Goal: Information Seeking & Learning: Compare options

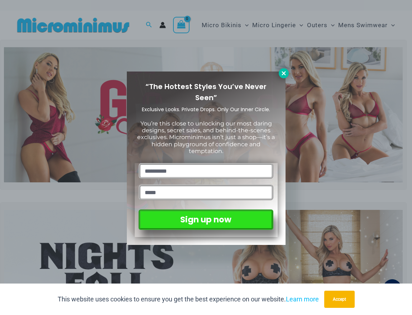
click at [280, 74] on icon at bounding box center [283, 73] width 6 height 6
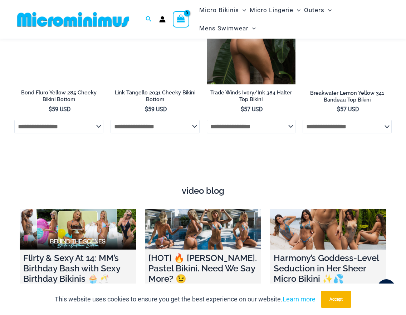
scroll to position [2106, 0]
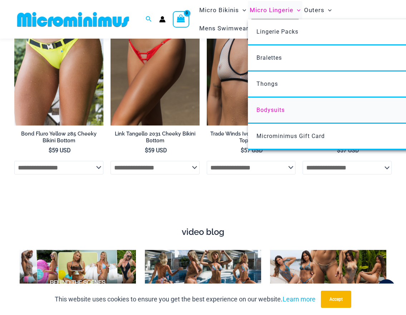
click at [267, 110] on span "Bodysuits" at bounding box center [271, 110] width 28 height 7
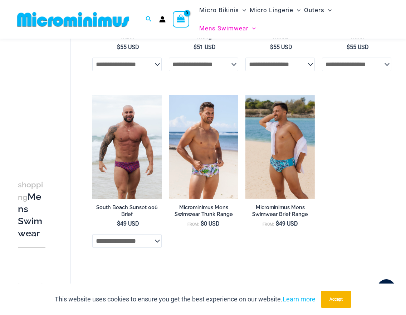
scroll to position [1139, 0]
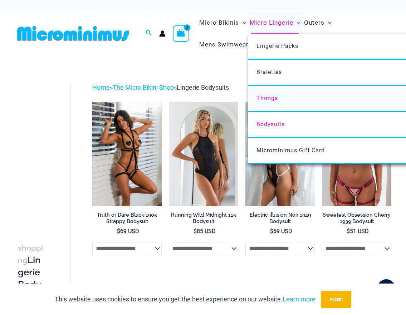
click at [260, 97] on span "Thongs" at bounding box center [267, 98] width 21 height 7
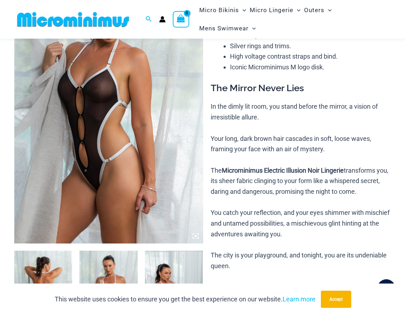
scroll to position [102, 0]
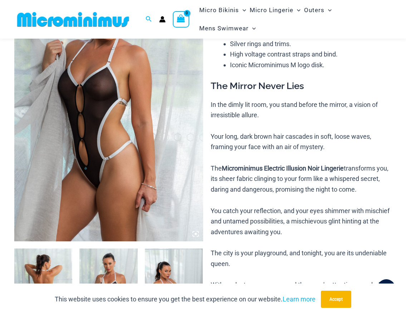
click at [105, 85] on img at bounding box center [108, 99] width 189 height 283
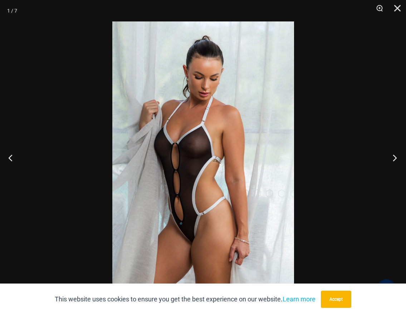
click at [397, 157] on button "Next" at bounding box center [392, 158] width 27 height 36
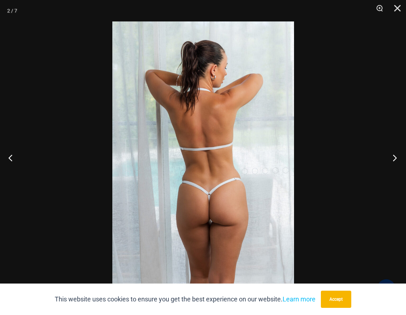
click at [397, 157] on button "Next" at bounding box center [392, 158] width 27 height 36
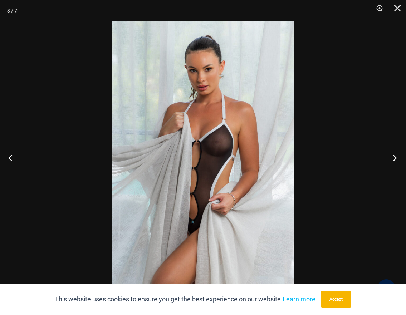
click at [397, 157] on button "Next" at bounding box center [392, 158] width 27 height 36
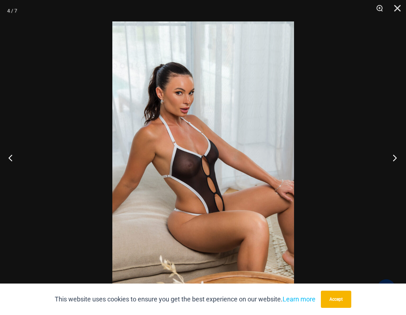
click at [397, 157] on button "Next" at bounding box center [392, 158] width 27 height 36
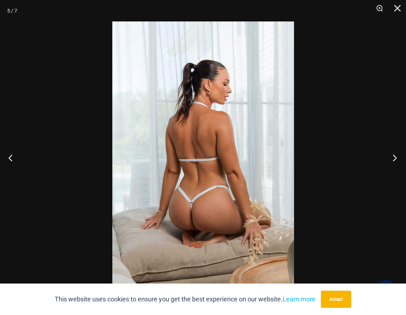
click at [397, 157] on button "Next" at bounding box center [392, 158] width 27 height 36
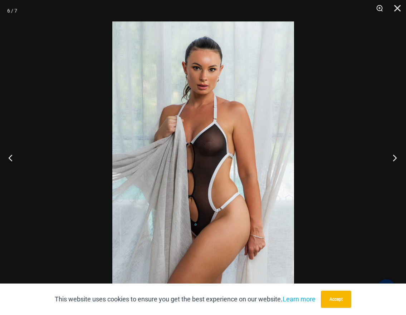
click at [397, 157] on button "Next" at bounding box center [392, 158] width 27 height 36
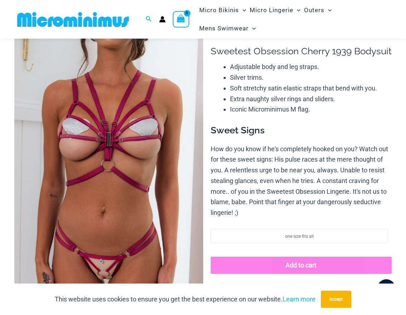
scroll to position [68, 0]
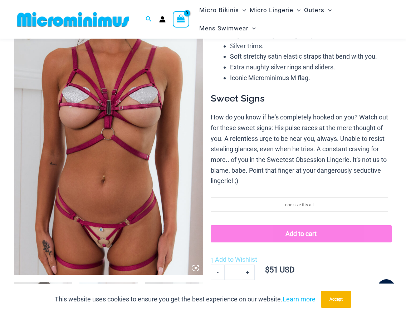
click at [123, 148] on img at bounding box center [108, 133] width 189 height 283
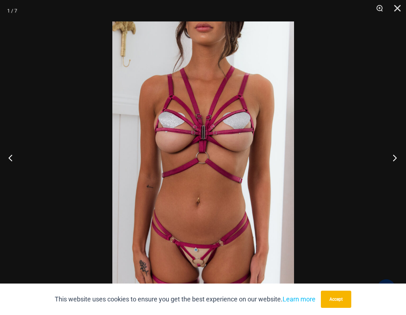
click at [388, 161] on button "Next" at bounding box center [392, 158] width 27 height 36
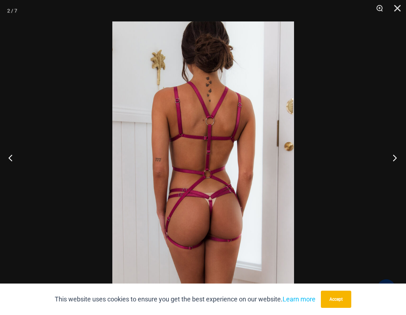
click at [388, 160] on button "Next" at bounding box center [392, 158] width 27 height 36
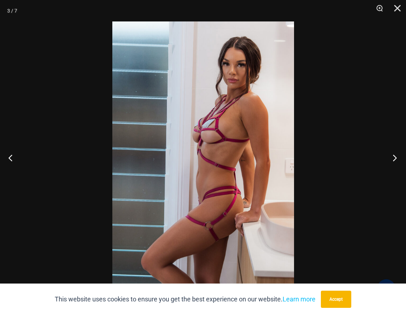
click at [387, 160] on button "Next" at bounding box center [392, 158] width 27 height 36
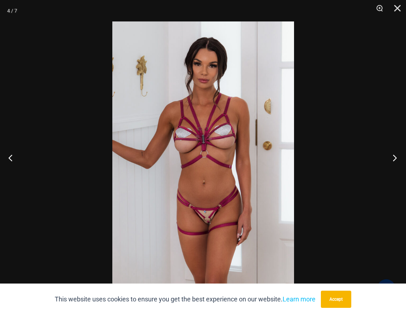
click at [387, 160] on button "Next" at bounding box center [392, 158] width 27 height 36
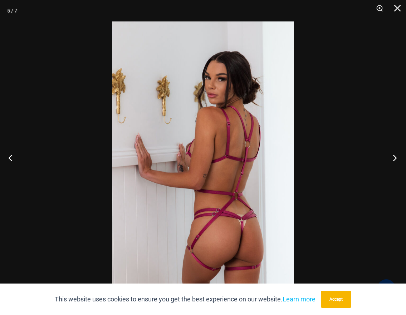
click at [387, 160] on button "Next" at bounding box center [392, 158] width 27 height 36
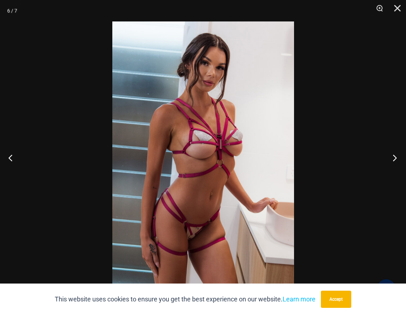
click at [387, 160] on button "Next" at bounding box center [392, 158] width 27 height 36
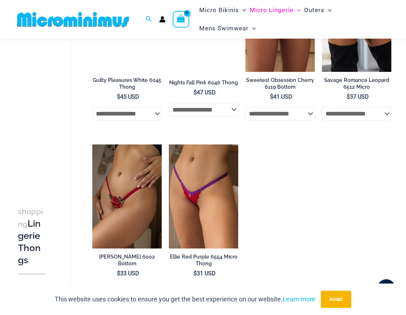
scroll to position [680, 0]
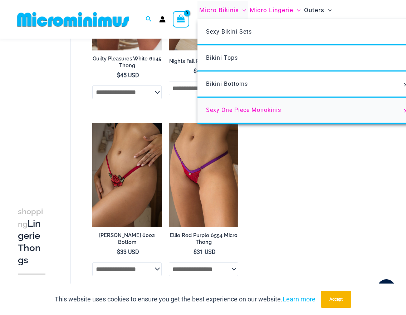
click at [227, 112] on span "Sexy One Piece Monokinis" at bounding box center [243, 110] width 75 height 7
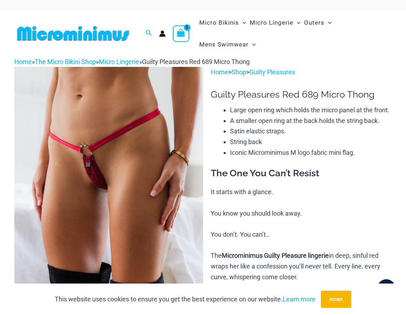
click at [165, 157] on img at bounding box center [108, 208] width 189 height 283
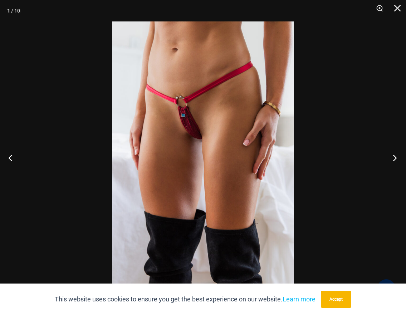
click at [392, 160] on button "Next" at bounding box center [392, 158] width 27 height 36
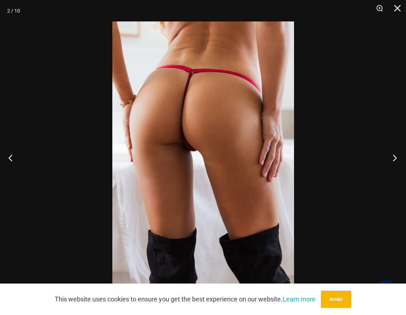
click at [392, 160] on button "Next" at bounding box center [392, 158] width 27 height 36
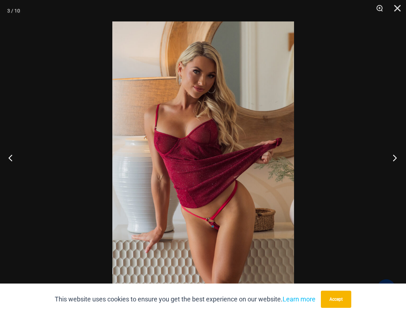
click at [392, 160] on button "Next" at bounding box center [392, 158] width 27 height 36
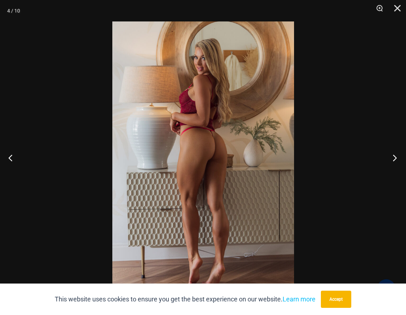
click at [392, 160] on button "Next" at bounding box center [392, 158] width 27 height 36
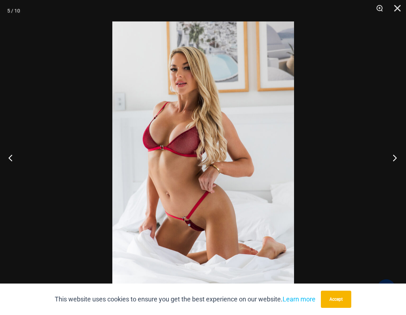
click at [392, 160] on button "Next" at bounding box center [392, 158] width 27 height 36
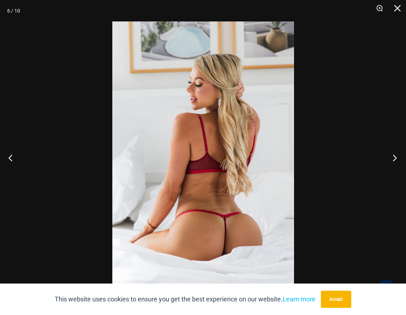
click at [392, 160] on button "Next" at bounding box center [392, 158] width 27 height 36
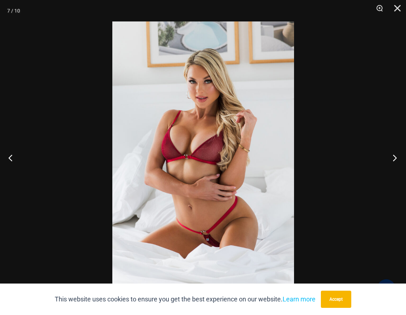
click at [392, 160] on button "Next" at bounding box center [392, 158] width 27 height 36
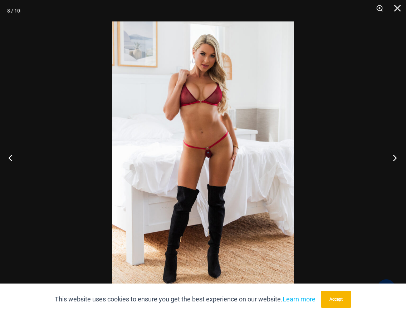
click at [392, 160] on button "Next" at bounding box center [392, 158] width 27 height 36
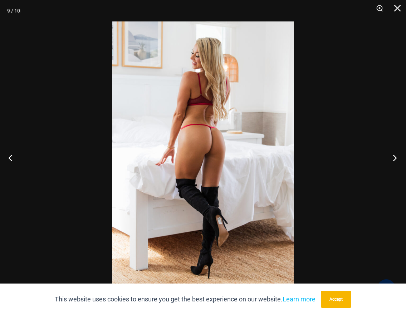
click at [392, 160] on button "Next" at bounding box center [392, 158] width 27 height 36
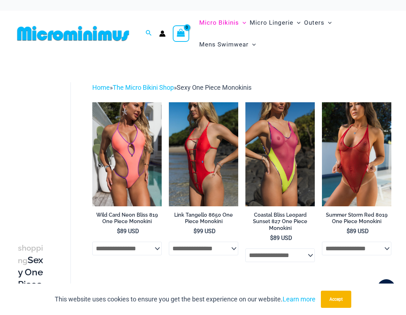
click at [106, 38] on img at bounding box center [73, 33] width 118 height 16
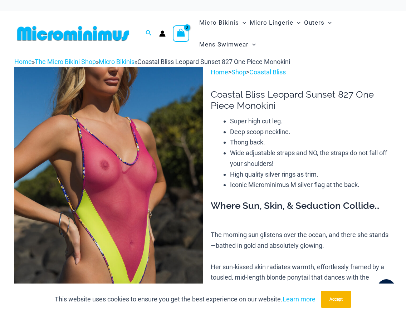
click at [185, 204] on img at bounding box center [108, 208] width 189 height 283
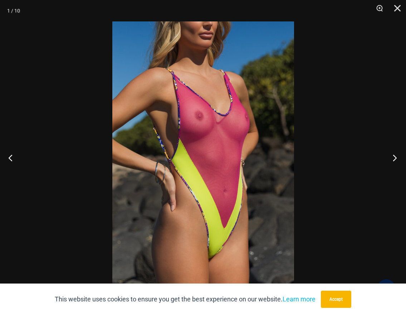
click at [391, 160] on button "Next" at bounding box center [392, 158] width 27 height 36
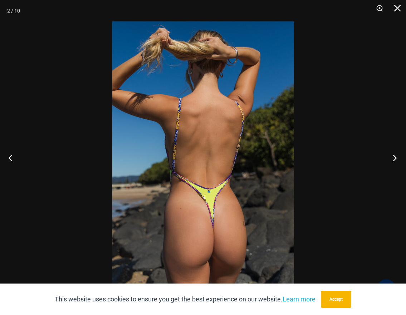
click at [391, 160] on button "Next" at bounding box center [392, 158] width 27 height 36
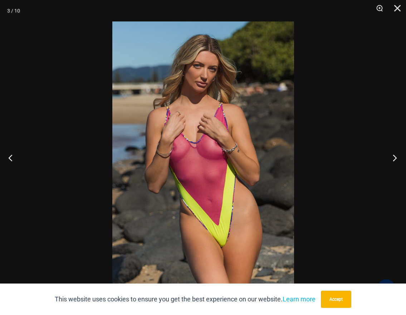
click at [391, 160] on button "Next" at bounding box center [392, 158] width 27 height 36
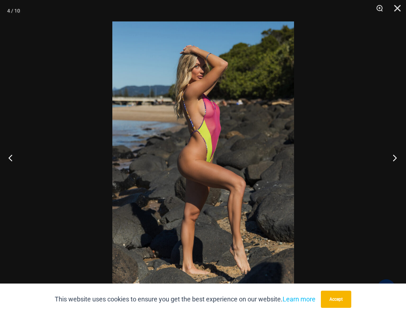
click at [391, 160] on button "Next" at bounding box center [392, 158] width 27 height 36
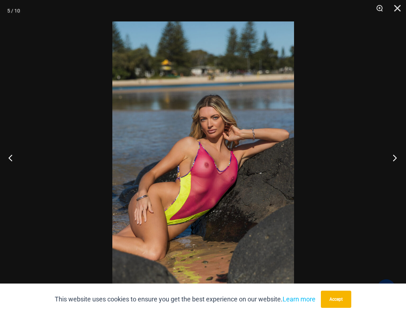
click at [391, 160] on button "Next" at bounding box center [392, 158] width 27 height 36
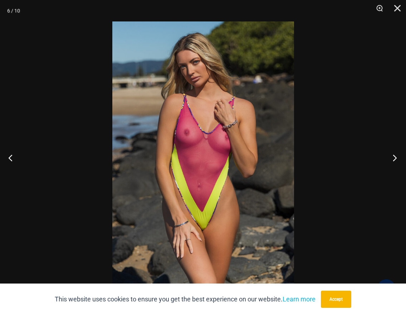
click at [391, 160] on button "Next" at bounding box center [392, 158] width 27 height 36
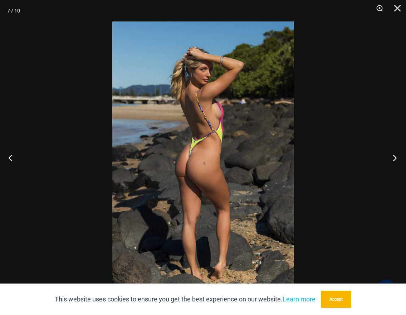
click at [391, 160] on button "Next" at bounding box center [392, 158] width 27 height 36
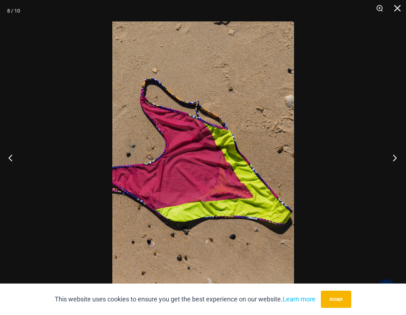
click at [391, 160] on button "Next" at bounding box center [392, 158] width 27 height 36
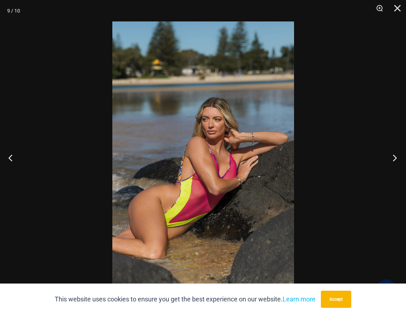
click at [391, 160] on button "Next" at bounding box center [392, 158] width 27 height 36
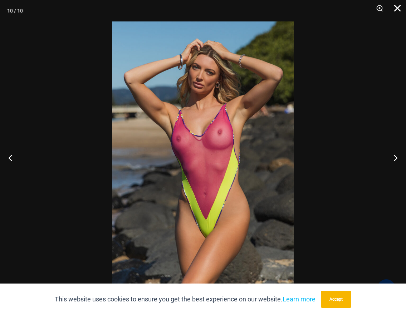
click at [396, 9] on button "Close" at bounding box center [395, 10] width 18 height 21
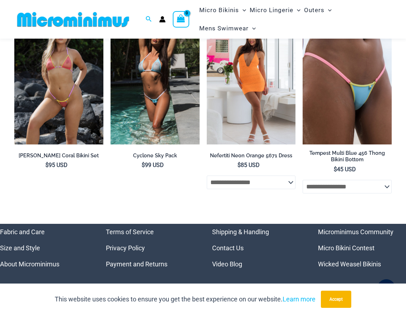
scroll to position [1856, 0]
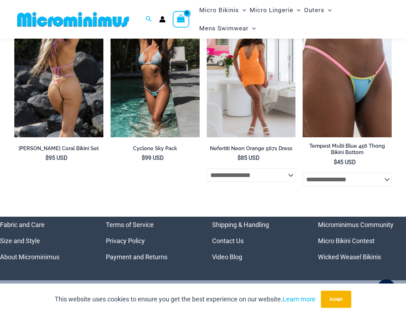
click at [58, 91] on img at bounding box center [58, 71] width 89 height 134
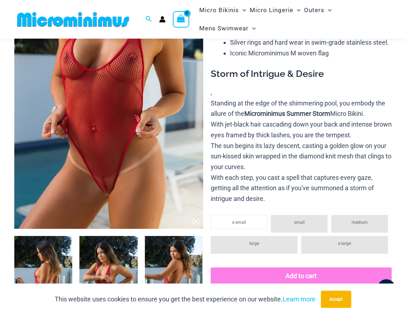
scroll to position [102, 0]
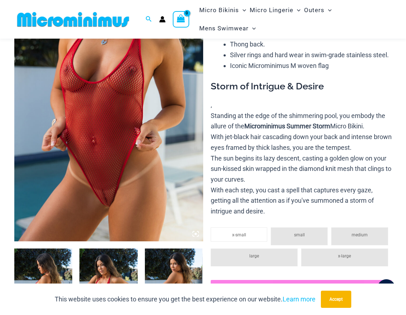
click at [174, 115] on img at bounding box center [108, 99] width 189 height 283
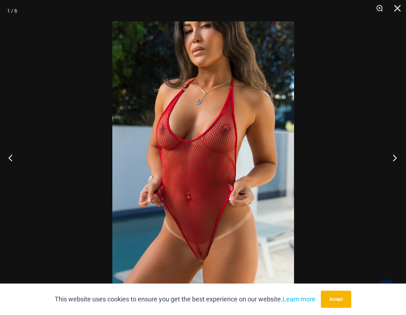
click at [394, 162] on button "Next" at bounding box center [392, 158] width 27 height 36
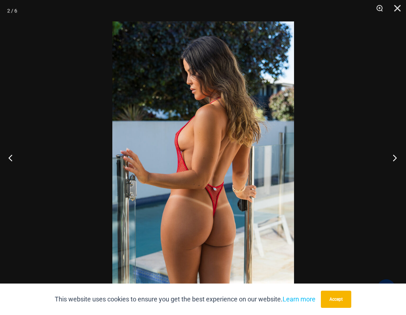
click at [394, 162] on button "Next" at bounding box center [392, 158] width 27 height 36
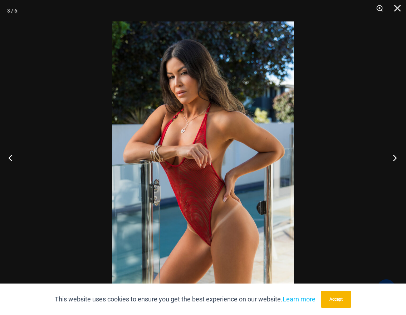
click at [394, 162] on button "Next" at bounding box center [392, 158] width 27 height 36
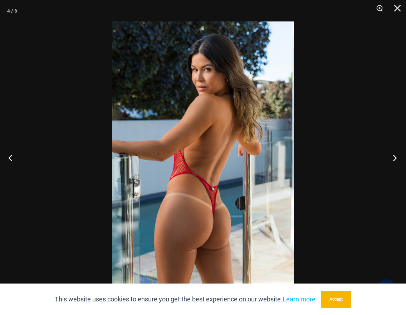
click at [394, 162] on button "Next" at bounding box center [392, 158] width 27 height 36
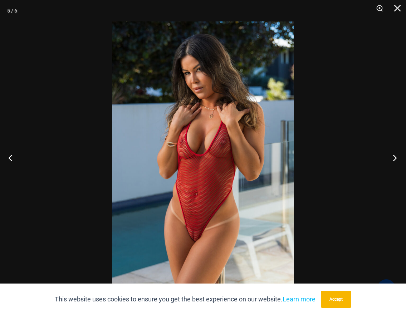
click at [394, 162] on button "Next" at bounding box center [392, 158] width 27 height 36
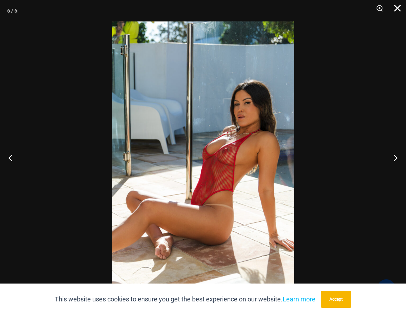
click at [400, 7] on button "Close" at bounding box center [395, 10] width 18 height 21
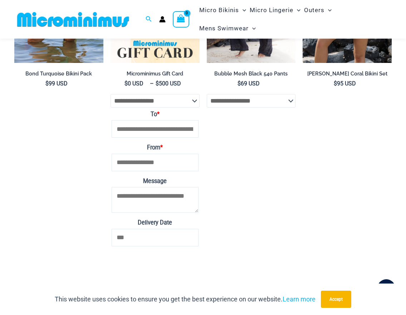
scroll to position [1820, 0]
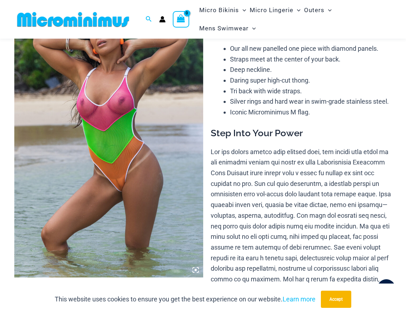
scroll to position [65, 0]
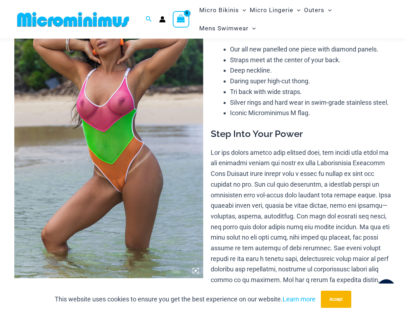
click at [179, 135] on img at bounding box center [108, 136] width 189 height 283
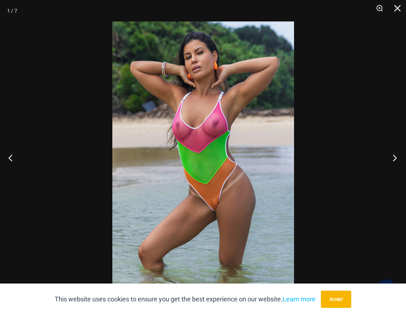
click at [394, 157] on button "Next" at bounding box center [392, 158] width 27 height 36
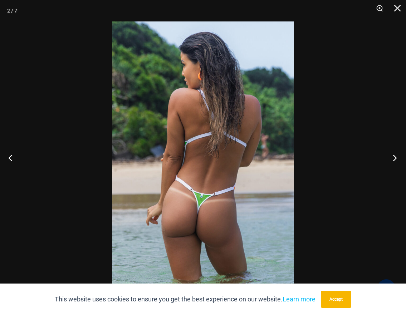
click at [394, 157] on button "Next" at bounding box center [392, 158] width 27 height 36
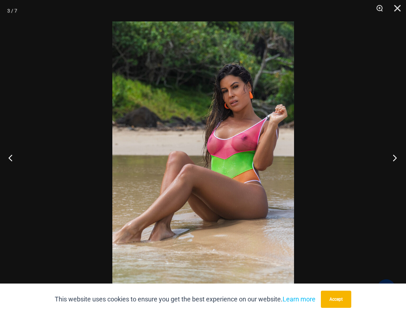
click at [394, 157] on button "Next" at bounding box center [392, 158] width 27 height 36
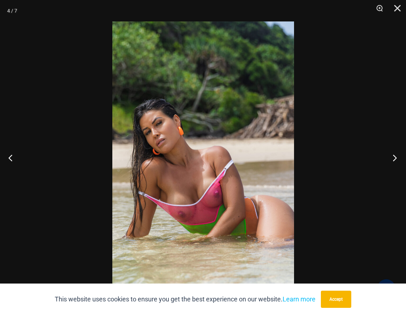
click at [394, 157] on button "Next" at bounding box center [392, 158] width 27 height 36
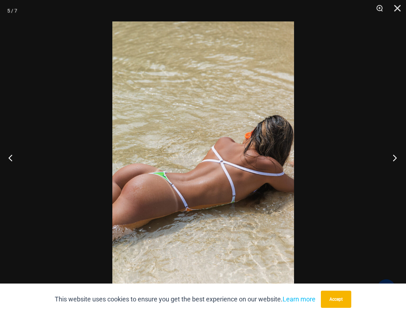
click at [394, 157] on button "Next" at bounding box center [392, 158] width 27 height 36
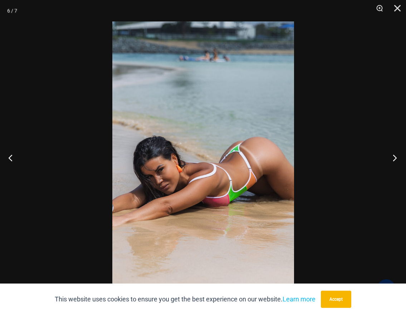
click at [394, 157] on button "Next" at bounding box center [392, 158] width 27 height 36
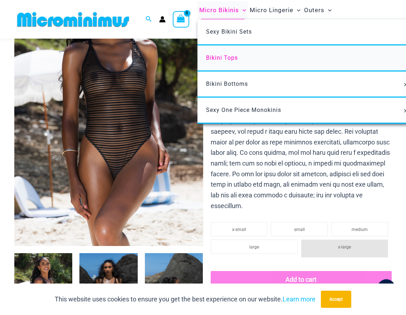
scroll to position [101, 0]
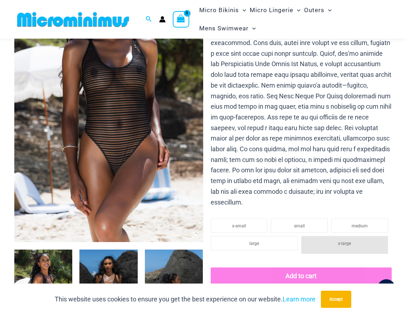
click at [192, 62] on img at bounding box center [108, 100] width 189 height 283
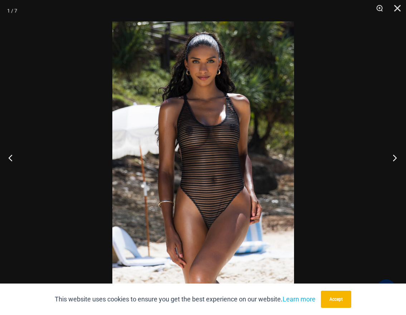
click at [395, 155] on button "Next" at bounding box center [392, 158] width 27 height 36
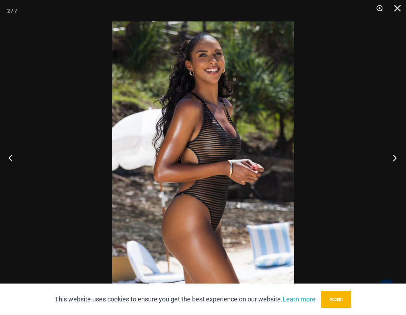
click at [395, 155] on button "Next" at bounding box center [392, 158] width 27 height 36
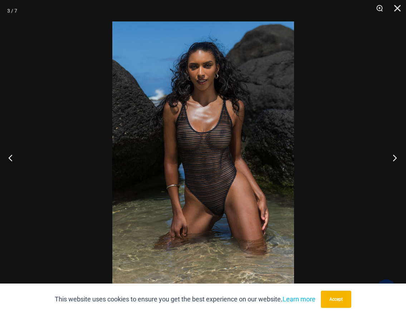
click at [394, 155] on button "Next" at bounding box center [392, 158] width 27 height 36
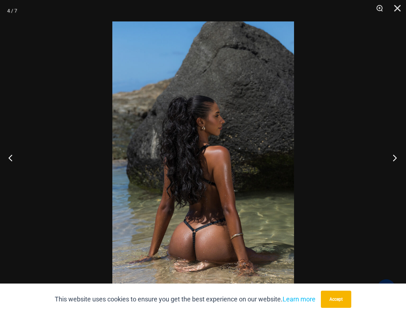
click at [394, 155] on button "Next" at bounding box center [392, 158] width 27 height 36
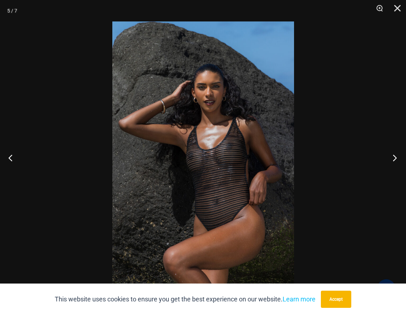
click at [394, 155] on button "Next" at bounding box center [392, 158] width 27 height 36
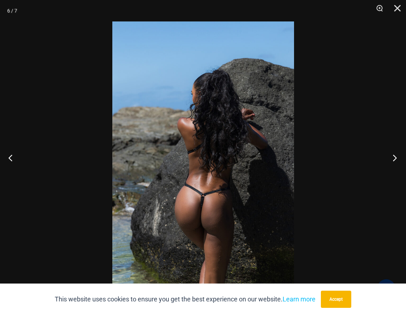
click at [394, 155] on button "Next" at bounding box center [392, 158] width 27 height 36
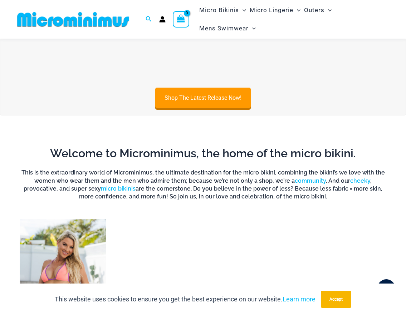
scroll to position [281, 0]
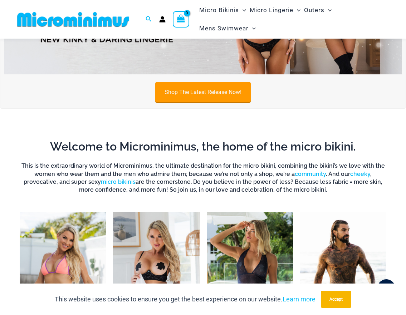
click at [194, 96] on link "Shop The Latest Release Now!" at bounding box center [203, 92] width 96 height 20
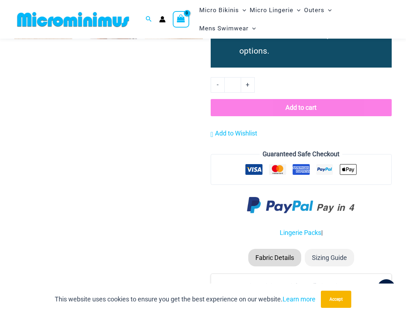
scroll to position [809, 0]
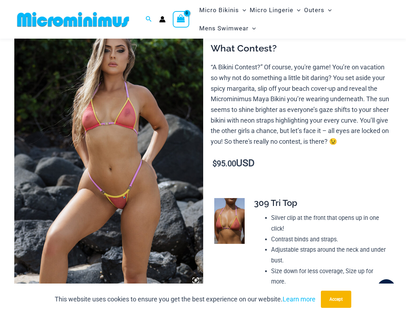
scroll to position [67, 0]
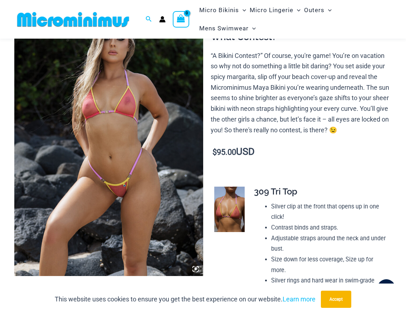
click at [174, 121] on img at bounding box center [108, 134] width 189 height 283
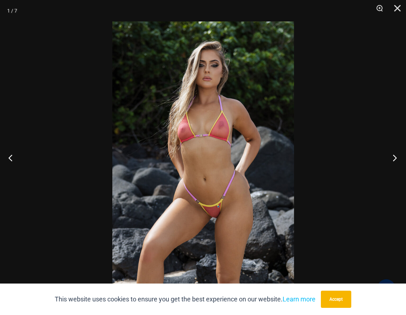
click at [398, 159] on button "Next" at bounding box center [392, 158] width 27 height 36
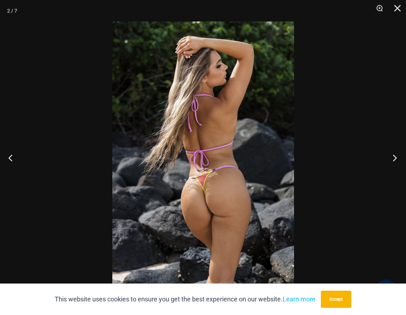
click at [398, 159] on button "Next" at bounding box center [392, 158] width 27 height 36
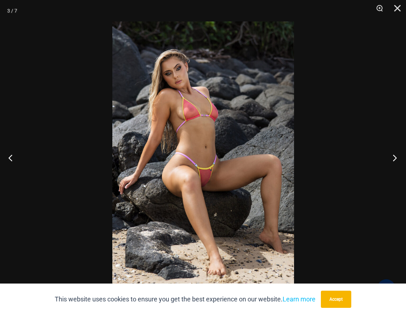
click at [398, 159] on button "Next" at bounding box center [392, 158] width 27 height 36
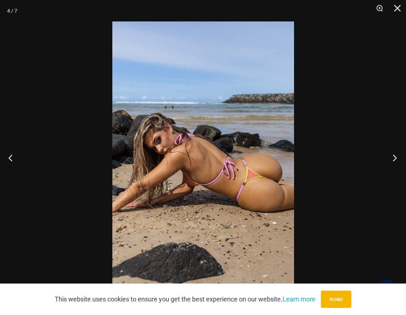
click at [398, 159] on button "Next" at bounding box center [392, 158] width 27 height 36
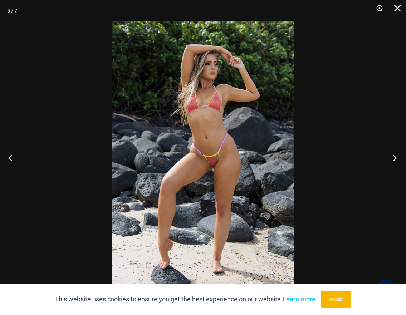
click at [398, 159] on button "Next" at bounding box center [392, 158] width 27 height 36
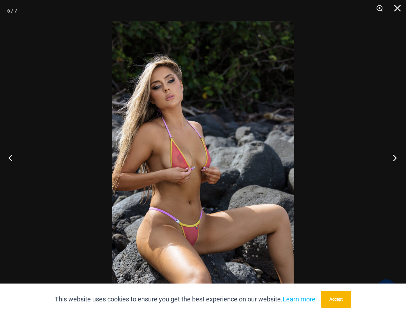
click at [398, 159] on button "Next" at bounding box center [392, 158] width 27 height 36
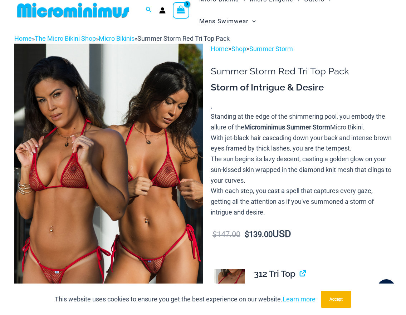
scroll to position [36, 0]
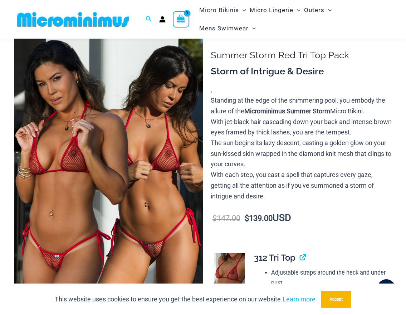
click at [131, 96] on img at bounding box center [108, 169] width 189 height 283
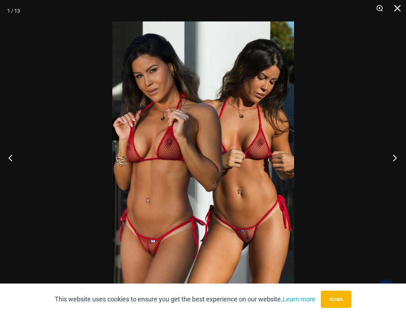
click at [398, 157] on button "Next" at bounding box center [392, 158] width 27 height 36
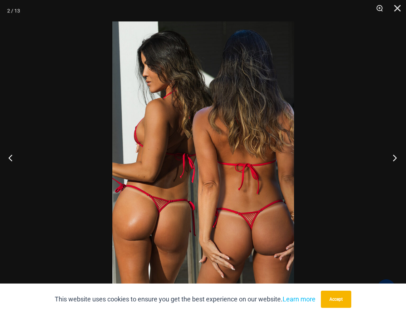
click at [398, 157] on button "Next" at bounding box center [392, 158] width 27 height 36
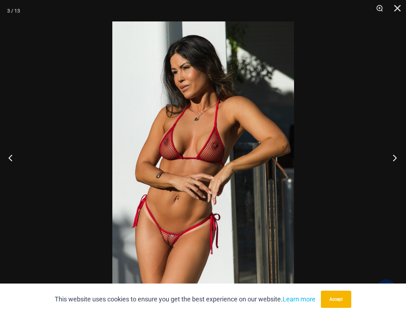
click at [398, 157] on button "Next" at bounding box center [392, 158] width 27 height 36
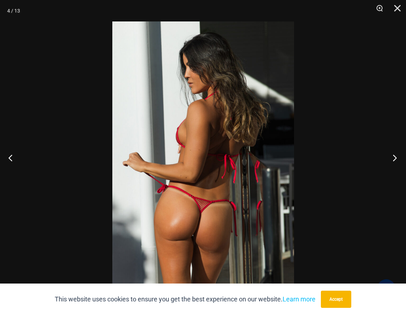
click at [398, 157] on button "Next" at bounding box center [392, 158] width 27 height 36
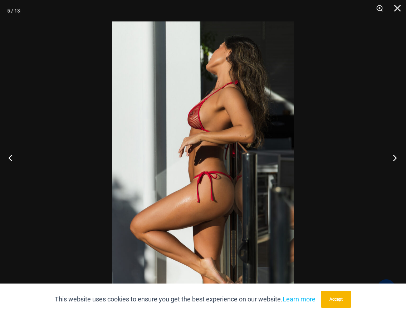
click at [398, 157] on button "Next" at bounding box center [392, 158] width 27 height 36
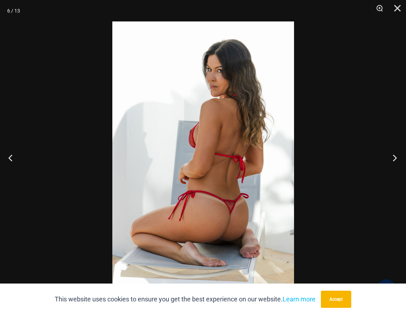
click at [398, 157] on button "Next" at bounding box center [392, 158] width 27 height 36
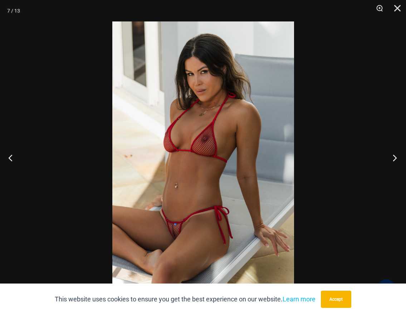
click at [398, 157] on button "Next" at bounding box center [392, 158] width 27 height 36
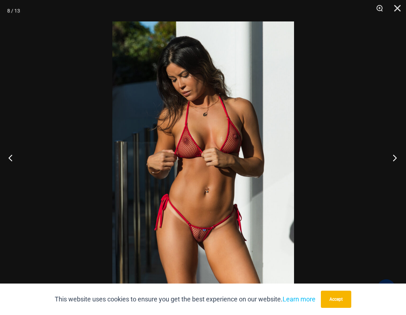
click at [398, 157] on button "Next" at bounding box center [392, 158] width 27 height 36
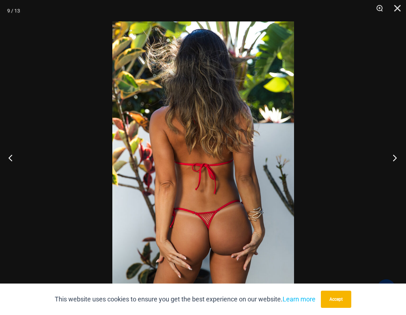
click at [398, 157] on button "Next" at bounding box center [392, 158] width 27 height 36
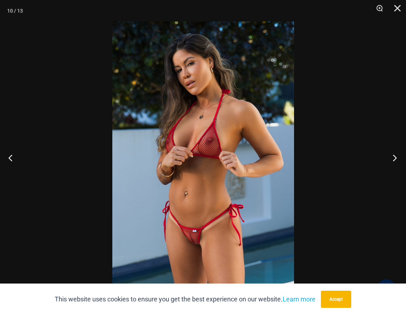
click at [398, 157] on button "Next" at bounding box center [392, 158] width 27 height 36
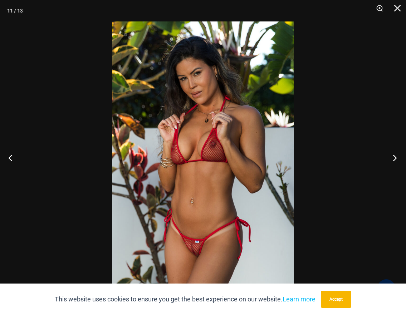
click at [398, 157] on button "Next" at bounding box center [392, 158] width 27 height 36
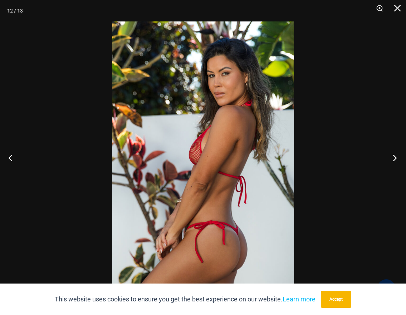
click at [398, 157] on button "Next" at bounding box center [392, 158] width 27 height 36
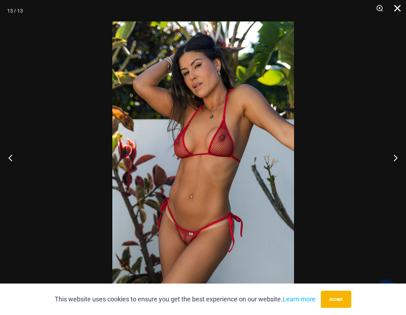
click at [392, 11] on button "Close" at bounding box center [395, 10] width 18 height 21
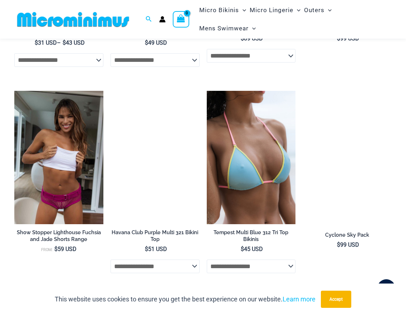
scroll to position [2291, 0]
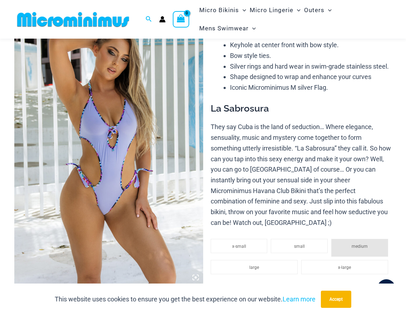
scroll to position [102, 0]
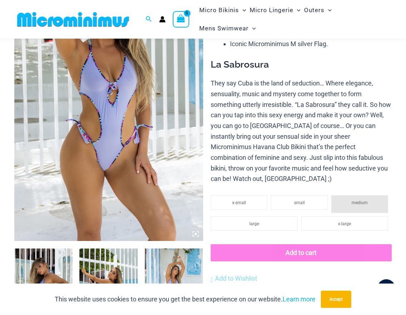
click at [136, 136] on img at bounding box center [108, 99] width 189 height 283
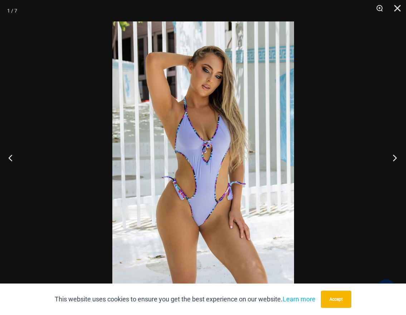
click at [393, 164] on button "Next" at bounding box center [392, 158] width 27 height 36
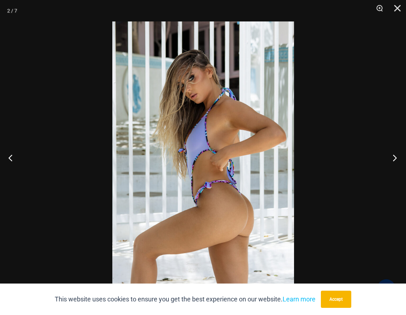
click at [393, 164] on button "Next" at bounding box center [392, 158] width 27 height 36
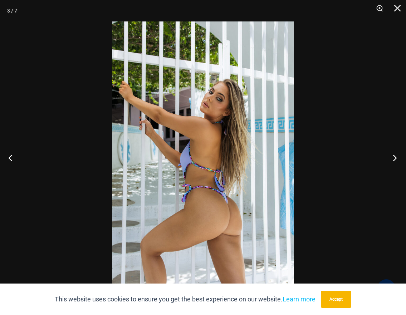
click at [393, 164] on button "Next" at bounding box center [392, 158] width 27 height 36
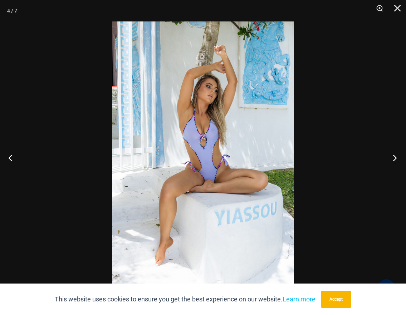
click at [393, 164] on button "Next" at bounding box center [392, 158] width 27 height 36
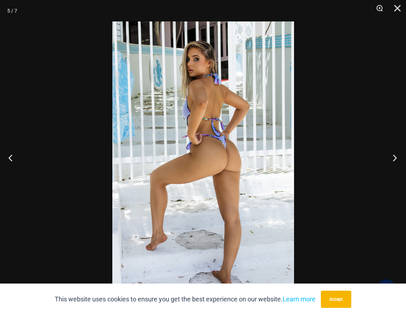
click at [393, 164] on button "Next" at bounding box center [392, 158] width 27 height 36
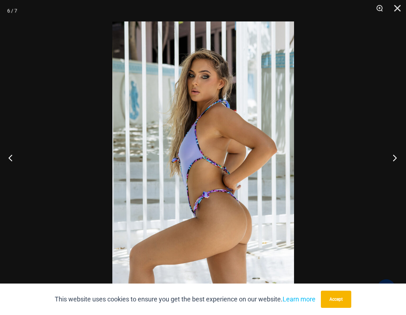
click at [393, 164] on button "Next" at bounding box center [392, 158] width 27 height 36
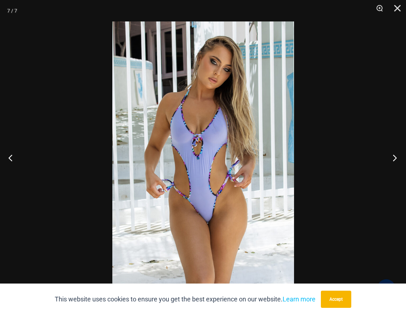
click at [393, 164] on button "Next" at bounding box center [392, 158] width 27 height 36
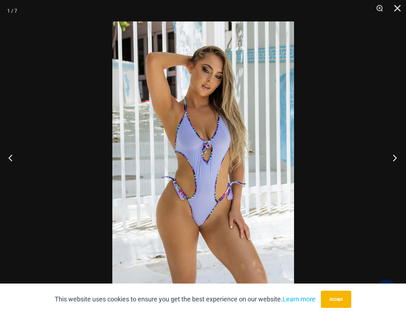
click at [393, 164] on button "Next" at bounding box center [392, 158] width 27 height 36
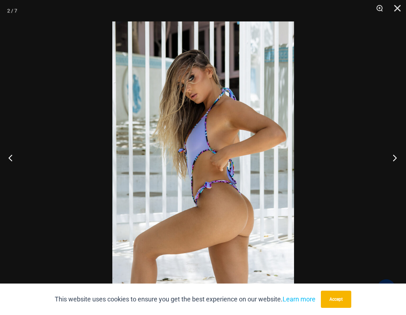
click at [393, 164] on button "Next" at bounding box center [392, 158] width 27 height 36
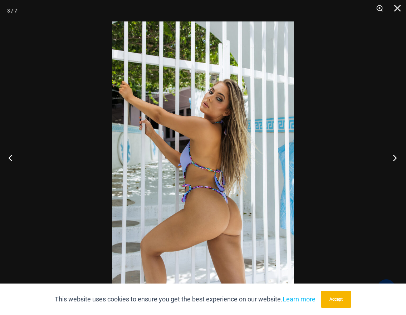
click at [393, 164] on button "Next" at bounding box center [392, 158] width 27 height 36
